Goal: Transaction & Acquisition: Purchase product/service

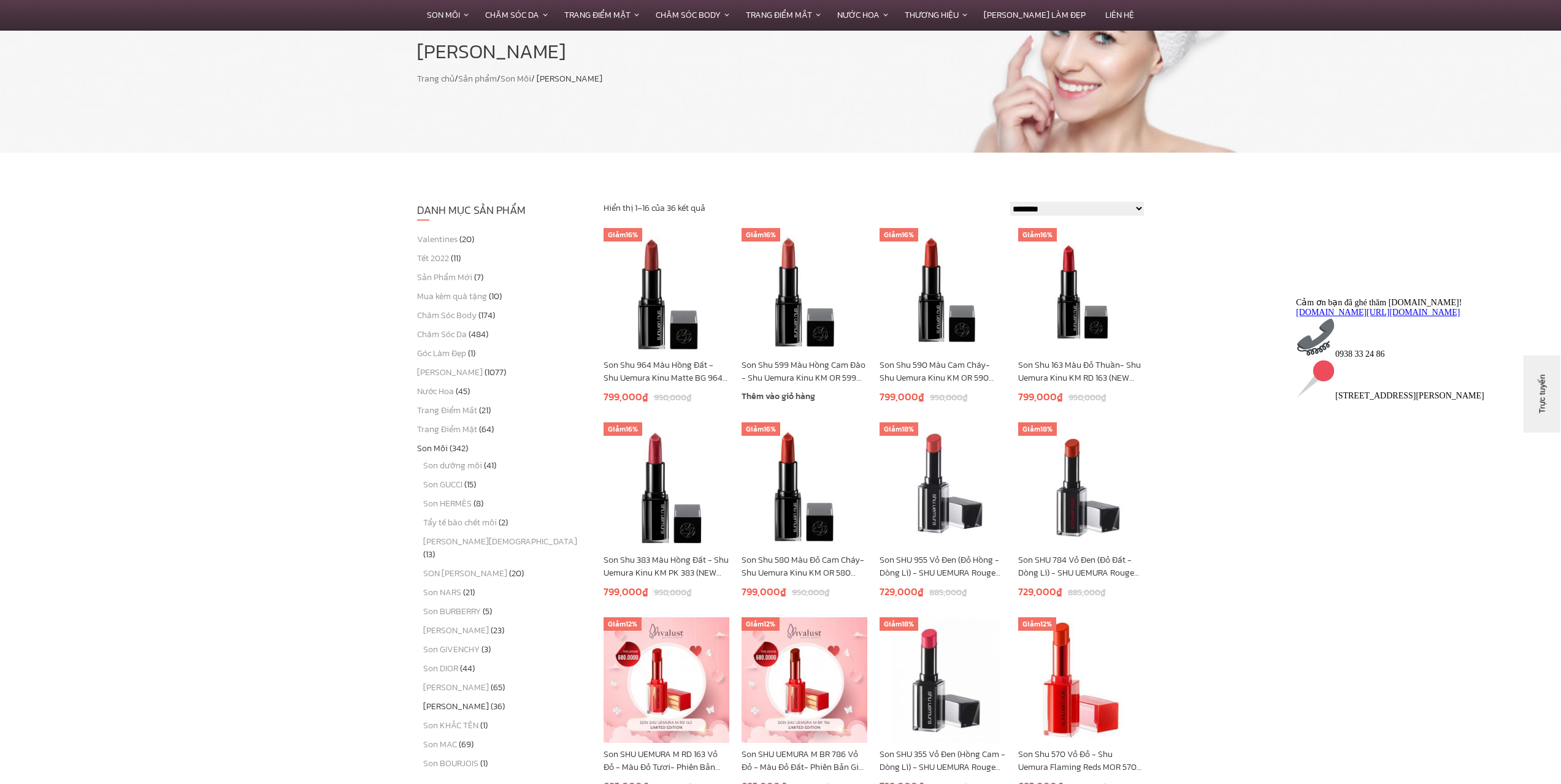
click at [836, 368] on link "Son Shu 599 Màu Hồng Cam Đào - Shu Uemura Kinu KM OR 599 (NEW 2023)" at bounding box center [804, 372] width 126 height 26
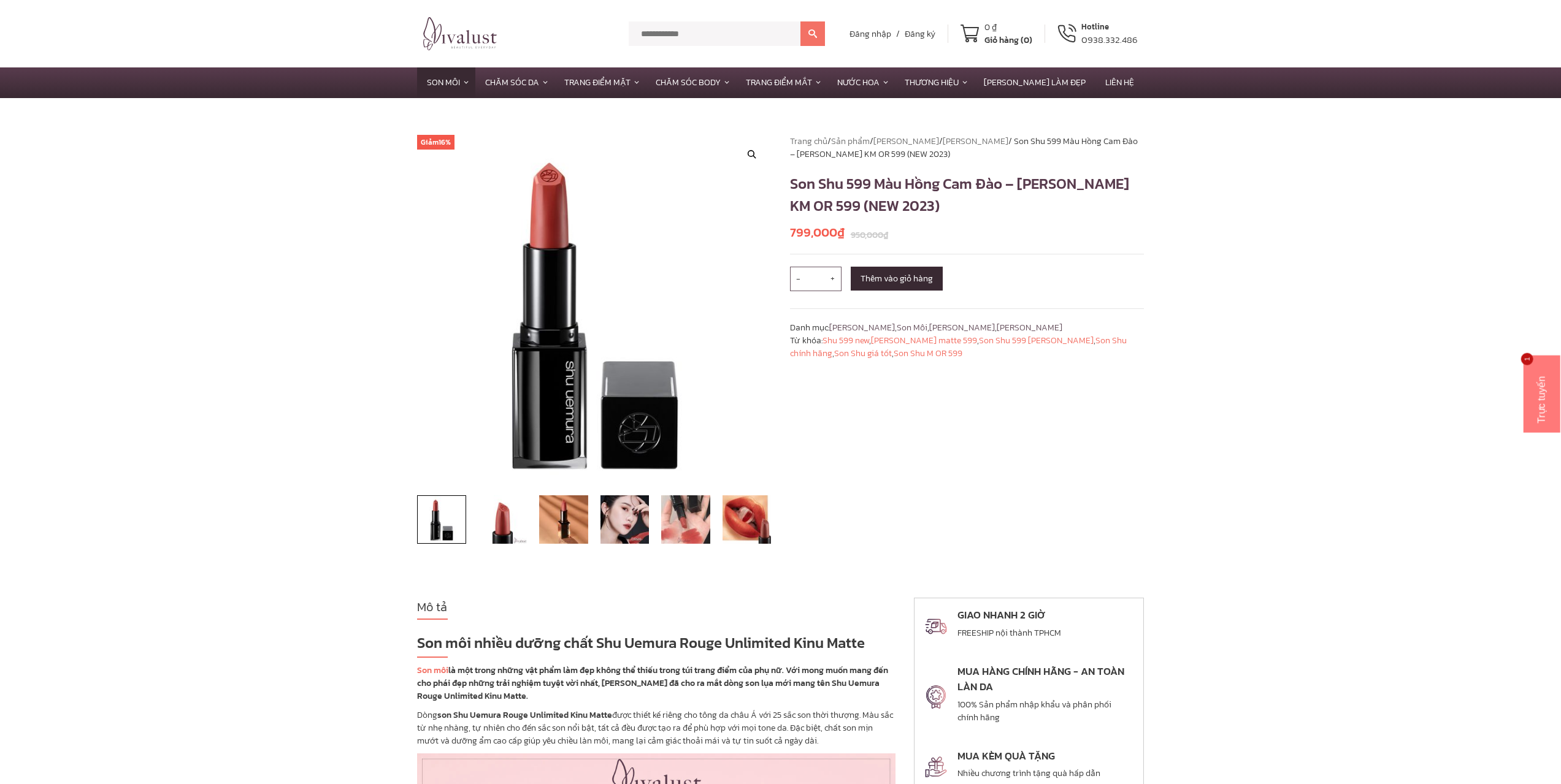
click at [613, 528] on img at bounding box center [624, 520] width 49 height 49
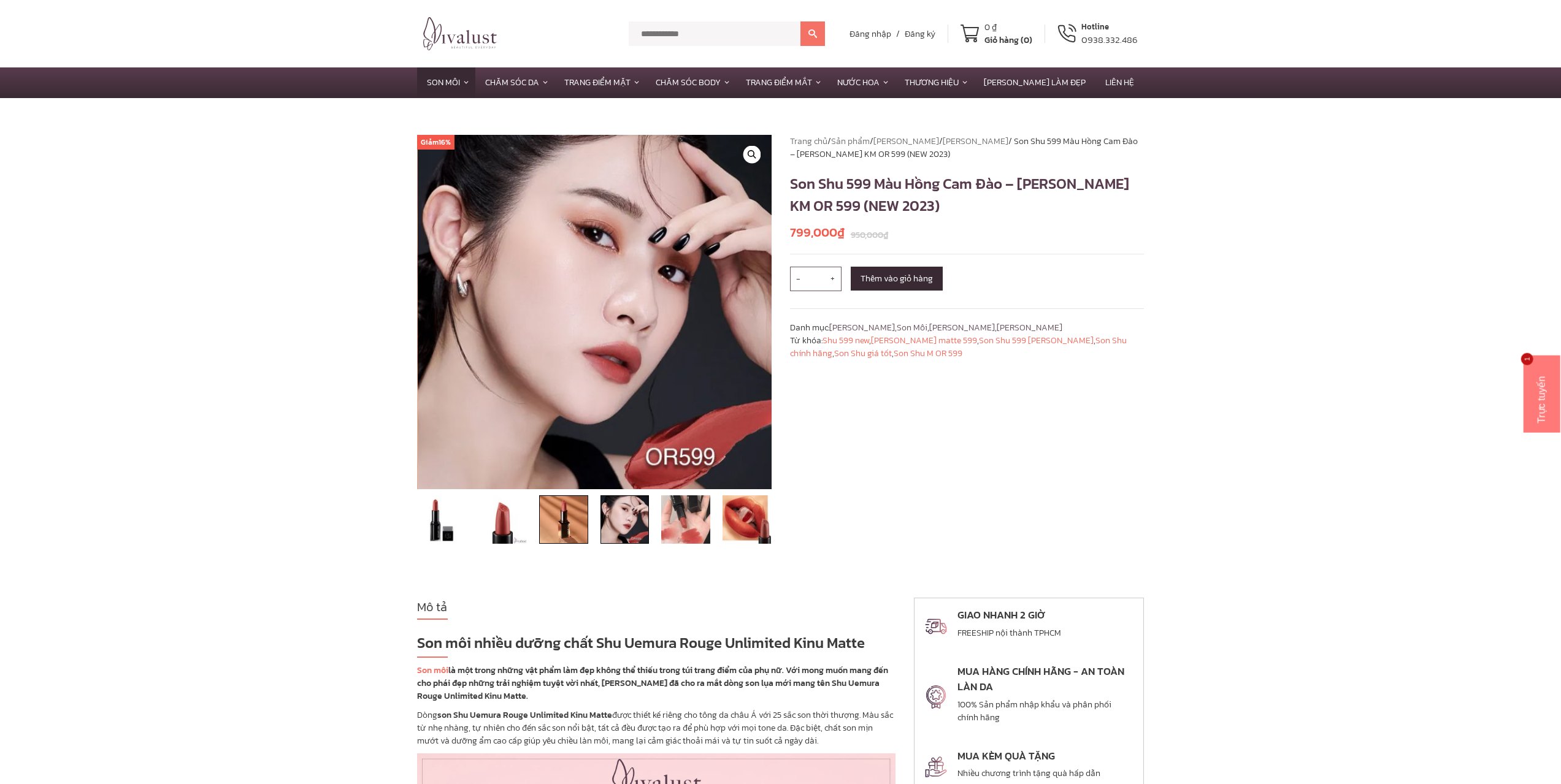
click at [580, 527] on img at bounding box center [563, 520] width 49 height 49
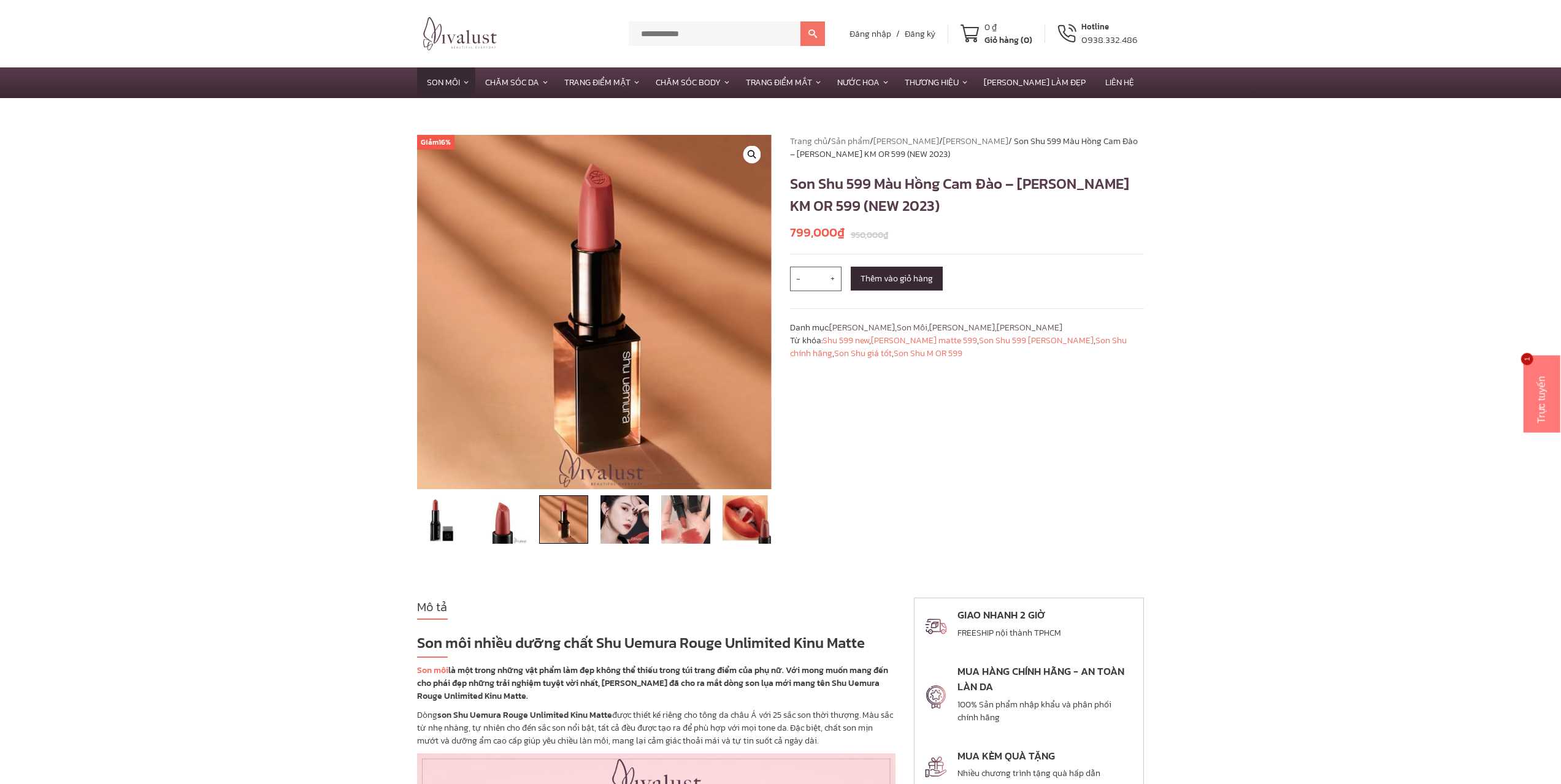
click at [560, 527] on img at bounding box center [563, 520] width 49 height 49
click at [515, 527] on img at bounding box center [503, 520] width 49 height 49
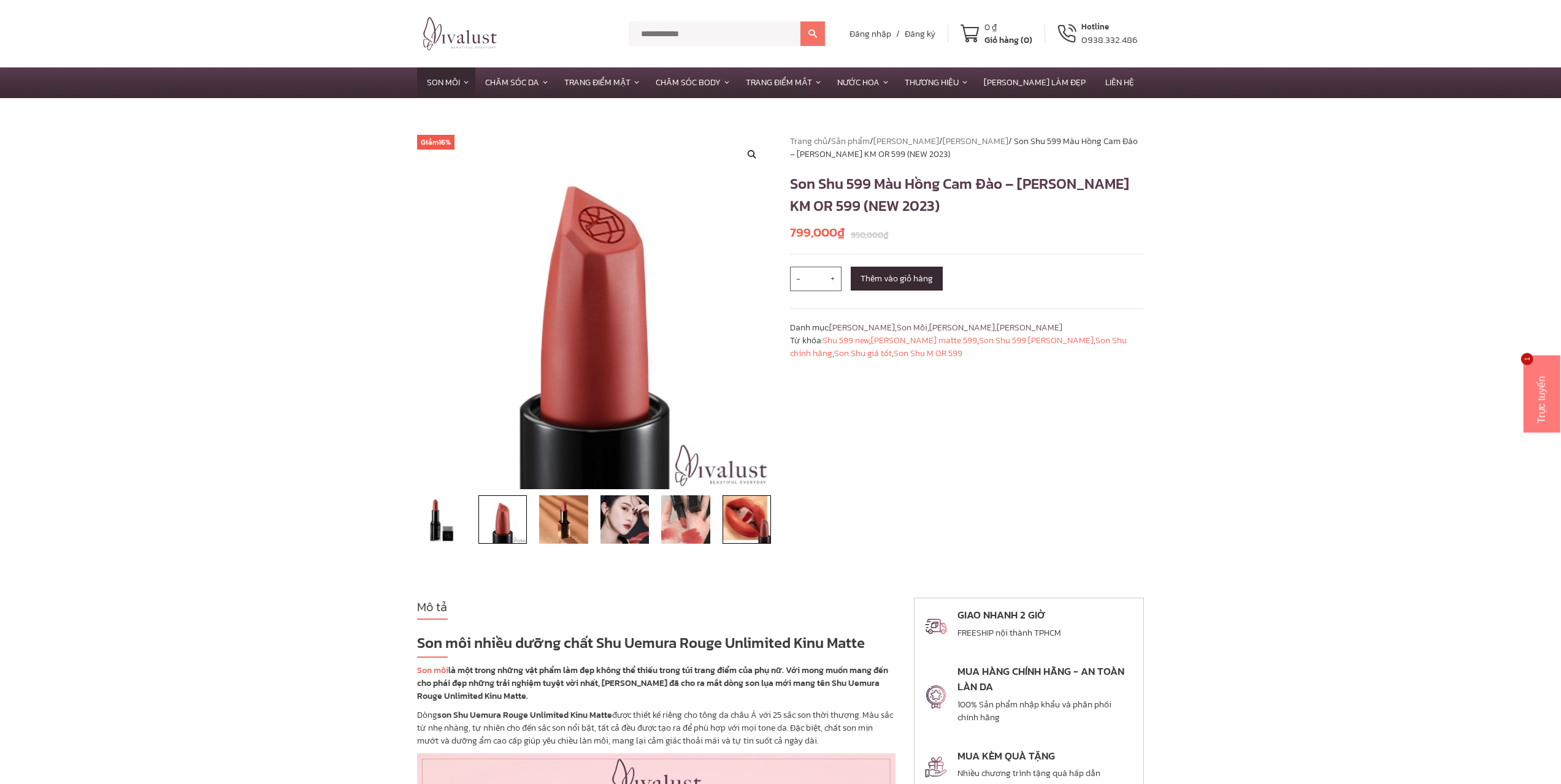
click at [755, 525] on img at bounding box center [747, 520] width 49 height 49
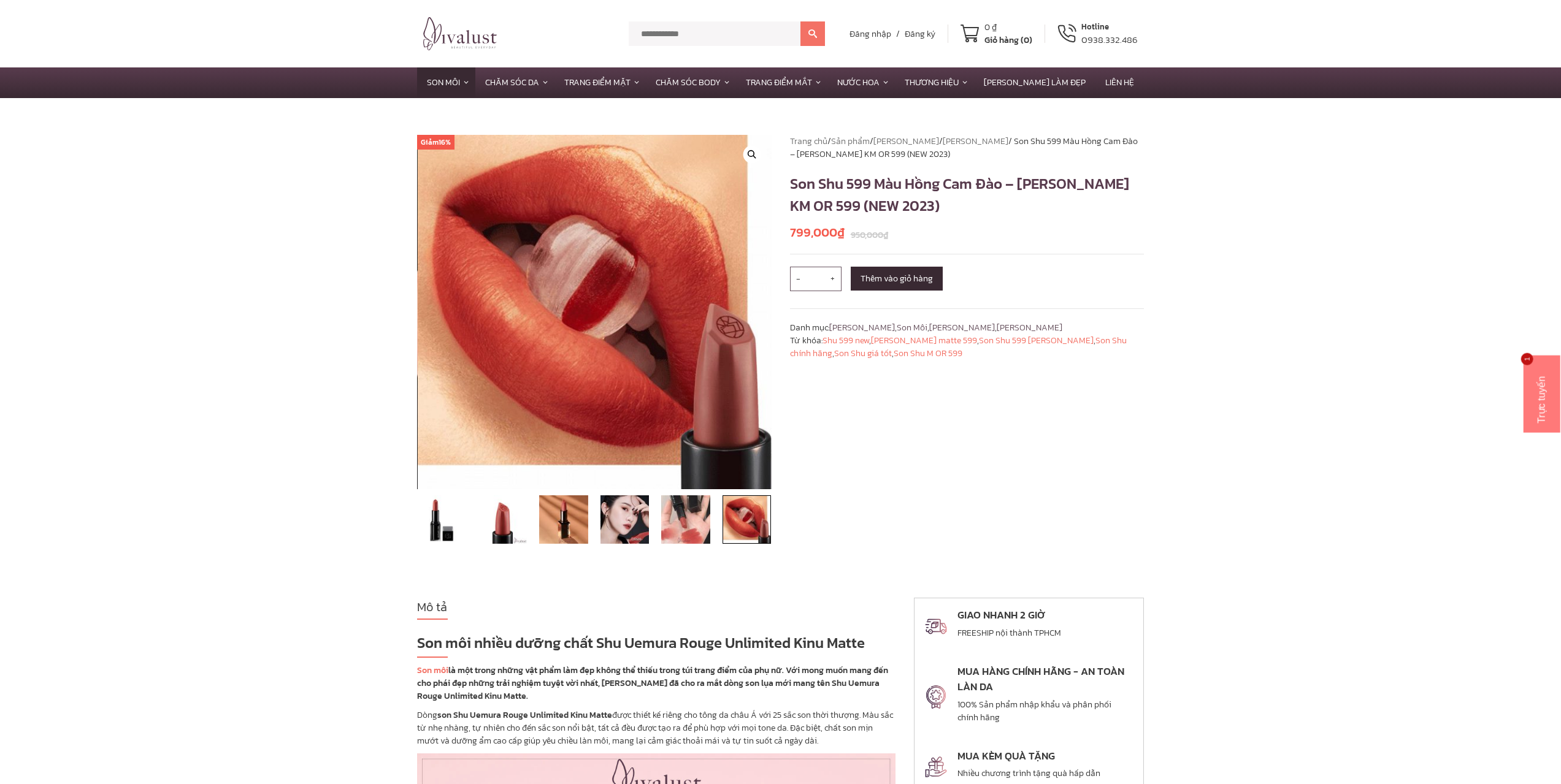
click at [755, 525] on img at bounding box center [747, 520] width 49 height 49
click at [696, 525] on img at bounding box center [685, 520] width 49 height 49
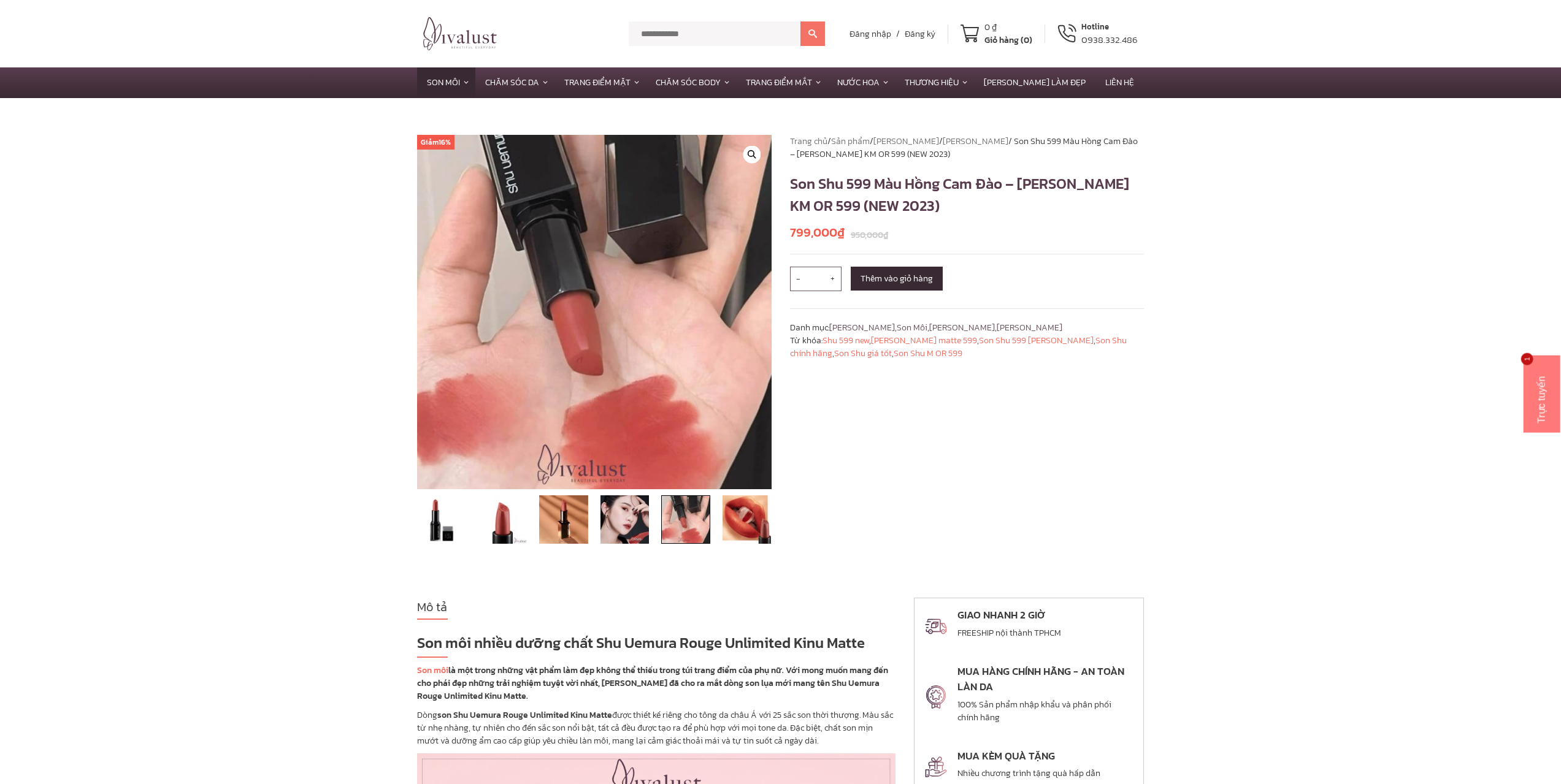
click at [532, 520] on li at bounding box center [503, 520] width 61 height 49
click at [440, 521] on img at bounding box center [441, 520] width 49 height 49
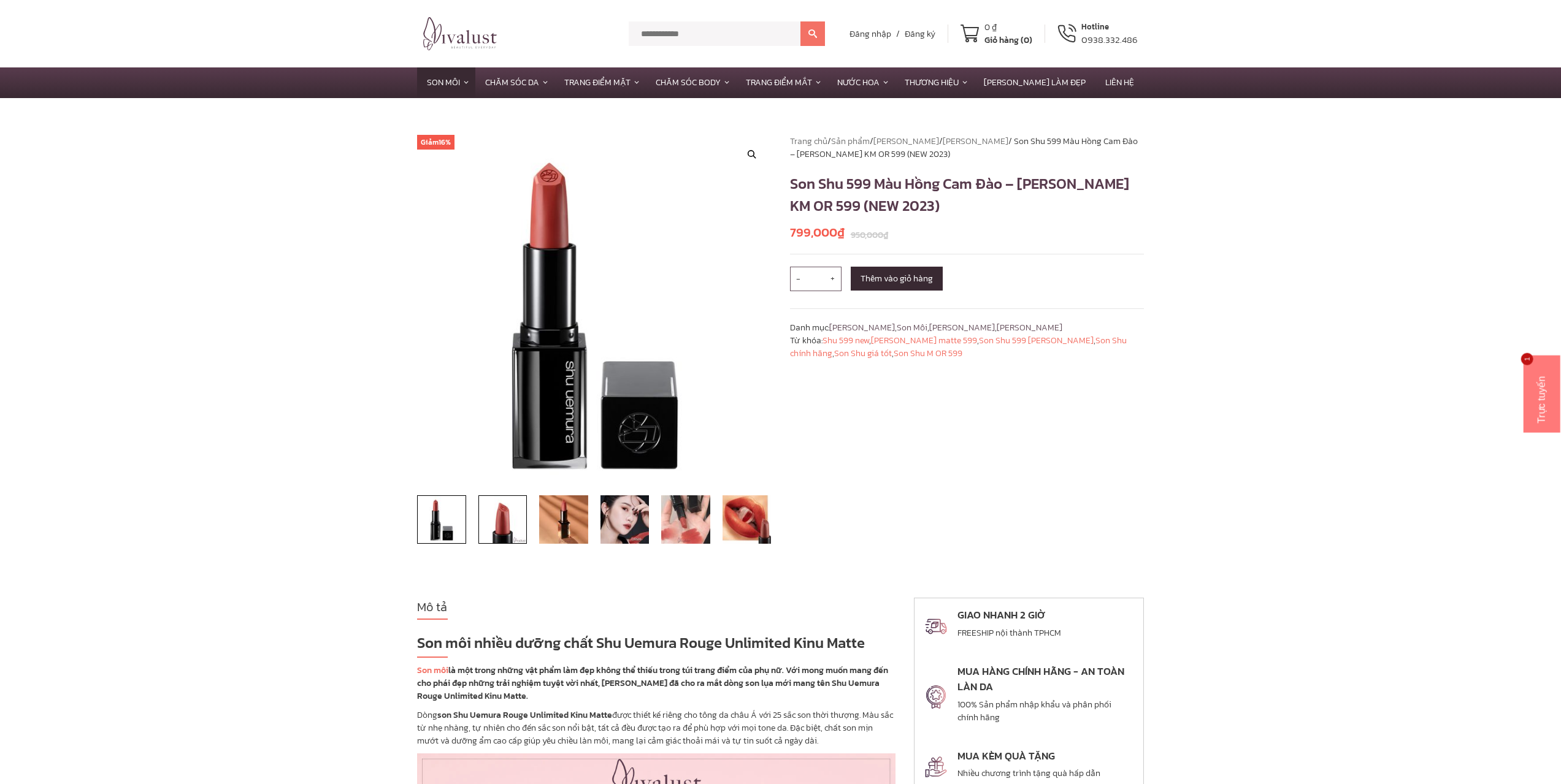
click at [498, 523] on img at bounding box center [503, 520] width 49 height 49
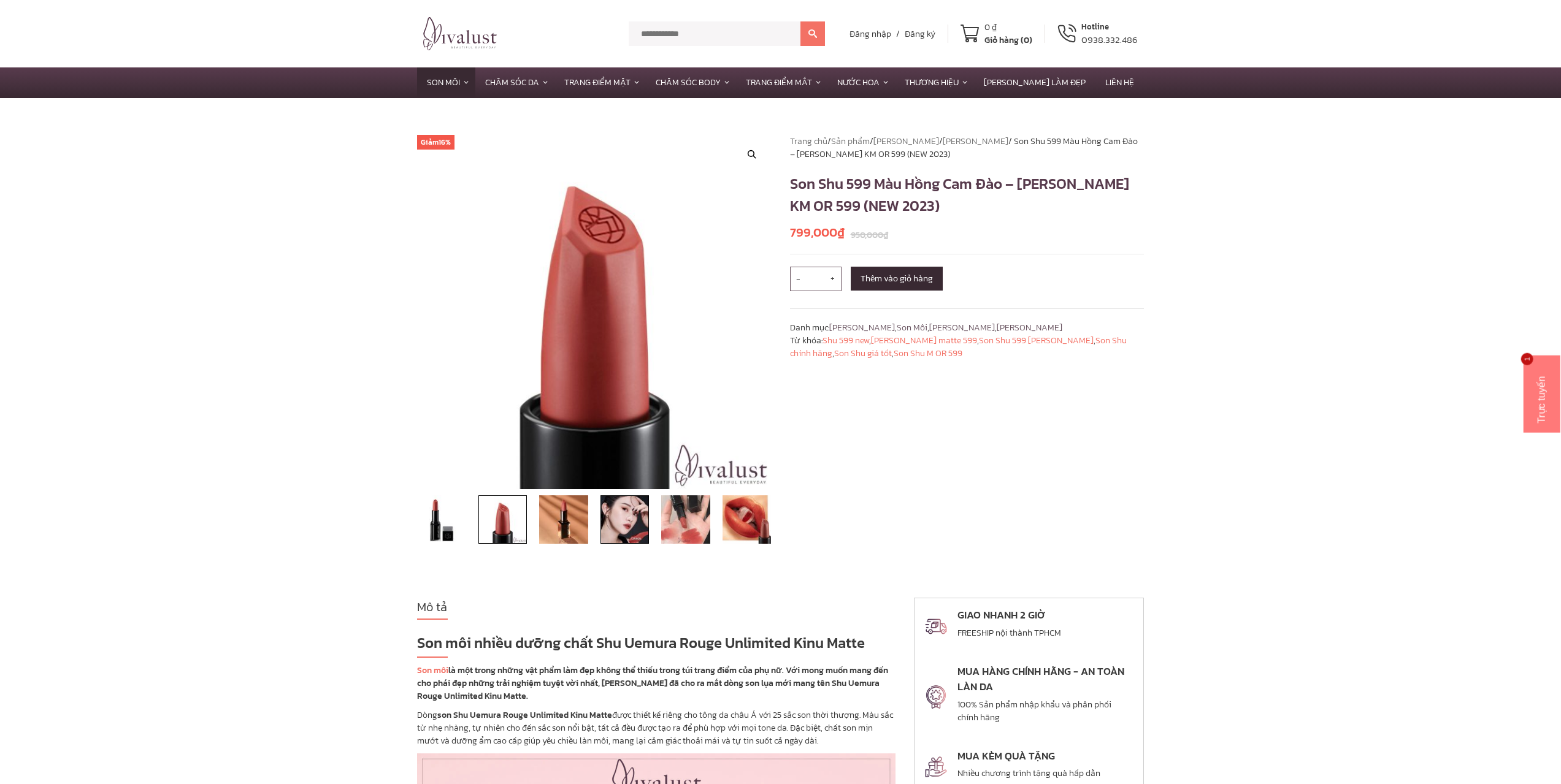
click at [622, 524] on img at bounding box center [624, 520] width 49 height 49
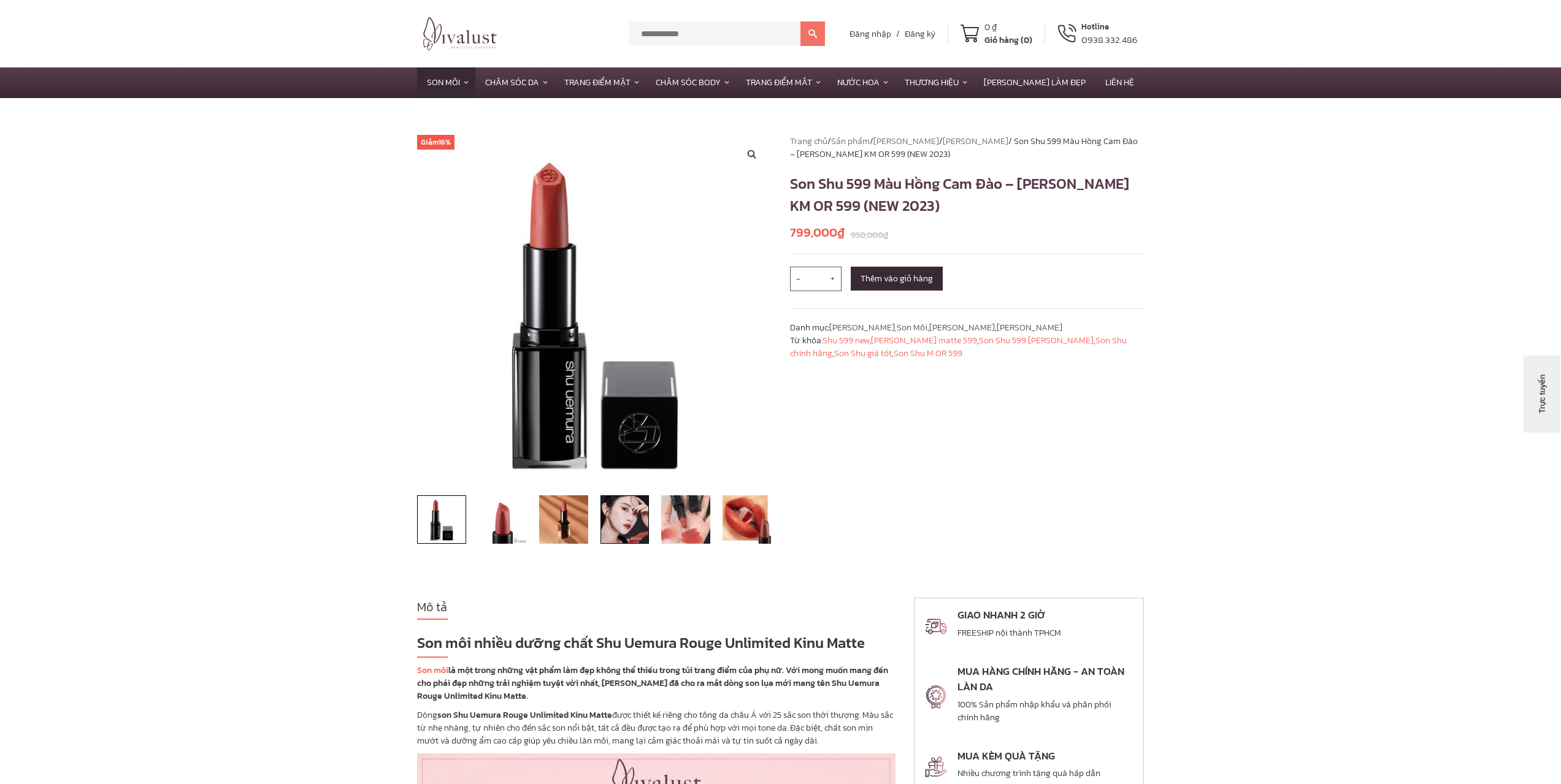
click at [641, 520] on img at bounding box center [624, 520] width 49 height 49
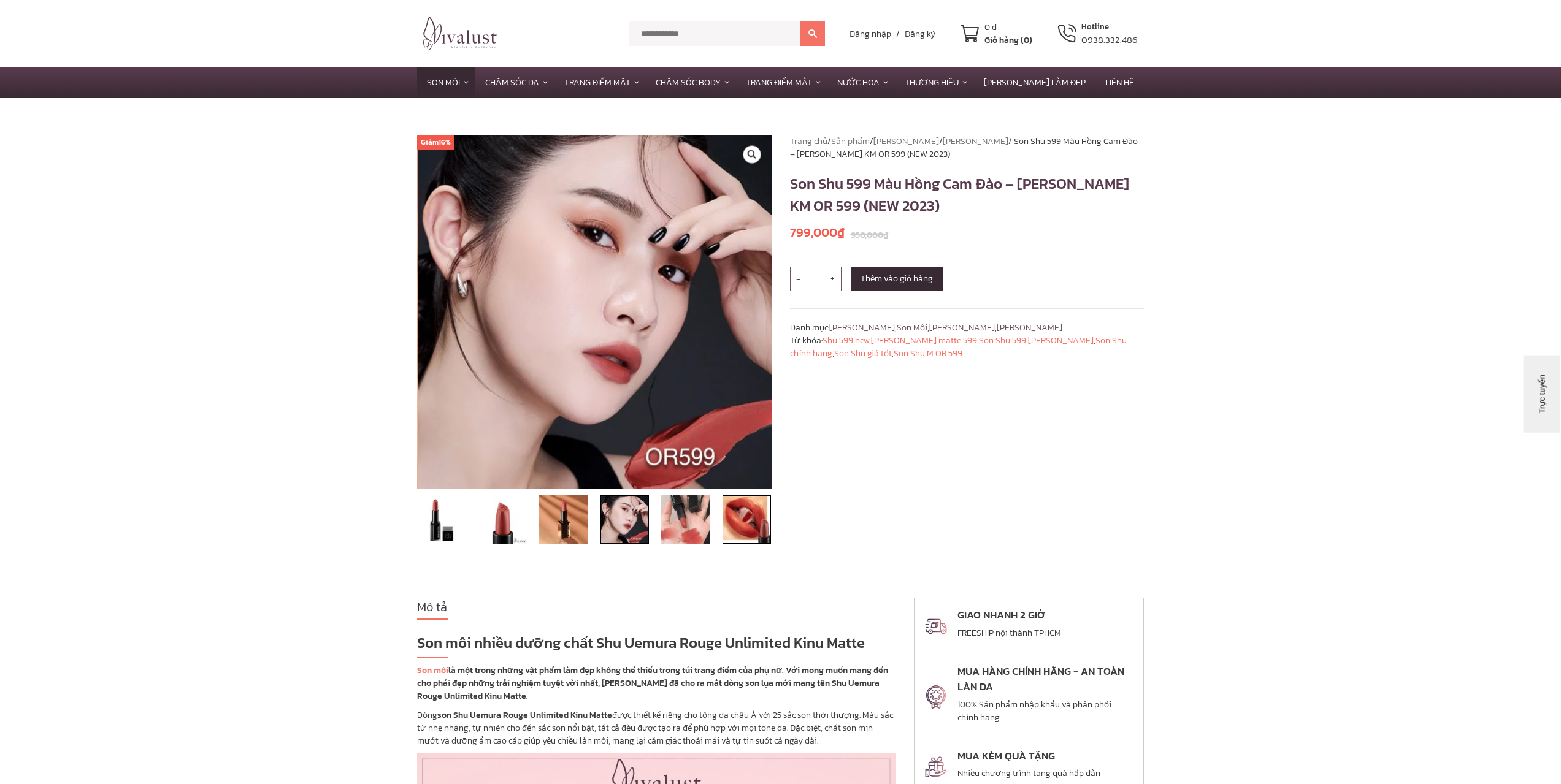
click at [722, 535] on img at bounding box center [747, 520] width 49 height 49
